Goal: Find specific page/section: Find specific page/section

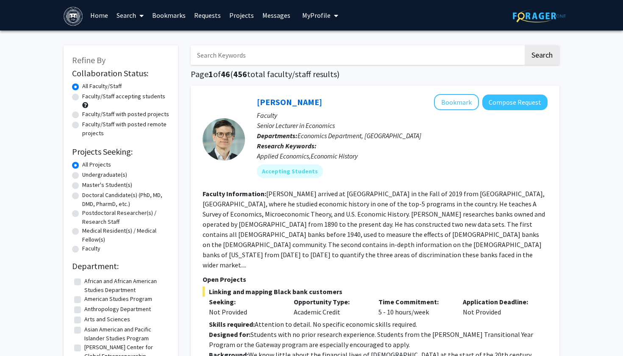
click at [82, 116] on label "Faculty/Staff with posted projects" at bounding box center [125, 114] width 87 height 9
click at [82, 115] on input "Faculty/Staff with posted projects" at bounding box center [85, 113] width 6 height 6
radio input "true"
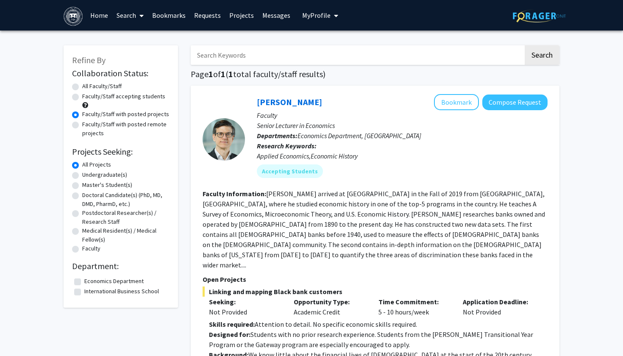
click at [82, 88] on label "All Faculty/Staff" at bounding box center [101, 86] width 39 height 9
click at [82, 87] on input "All Faculty/Staff" at bounding box center [85, 85] width 6 height 6
radio input "true"
